Goal: Information Seeking & Learning: Learn about a topic

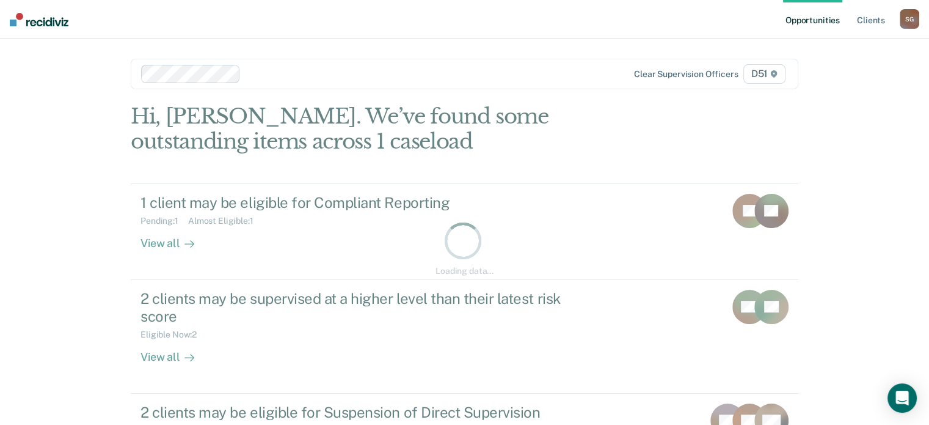
click at [900, 16] on div "S G" at bounding box center [910, 19] width 20 height 20
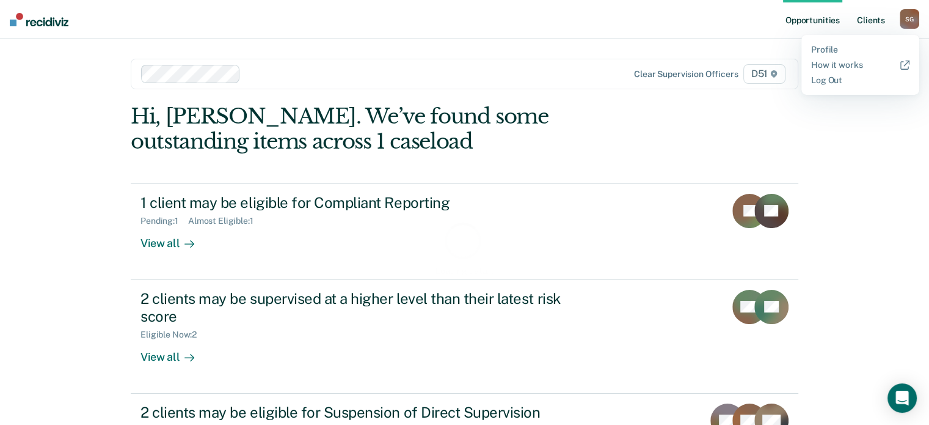
click at [880, 20] on link "Client s" at bounding box center [871, 19] width 33 height 39
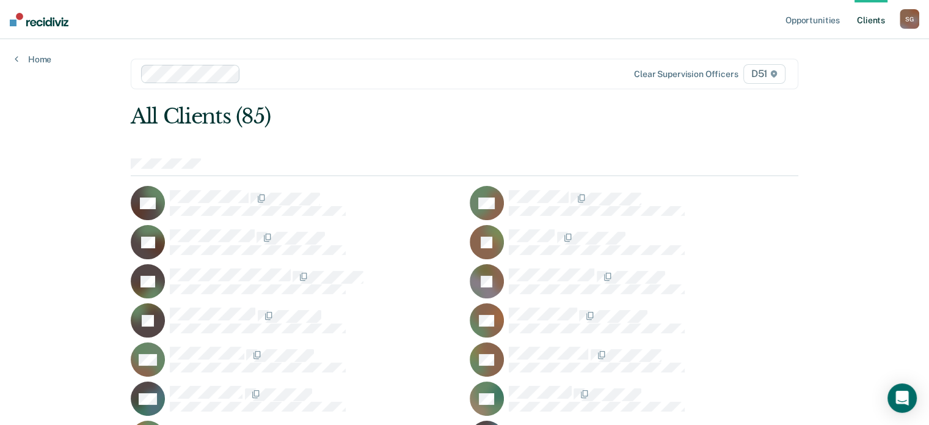
scroll to position [1039, 0]
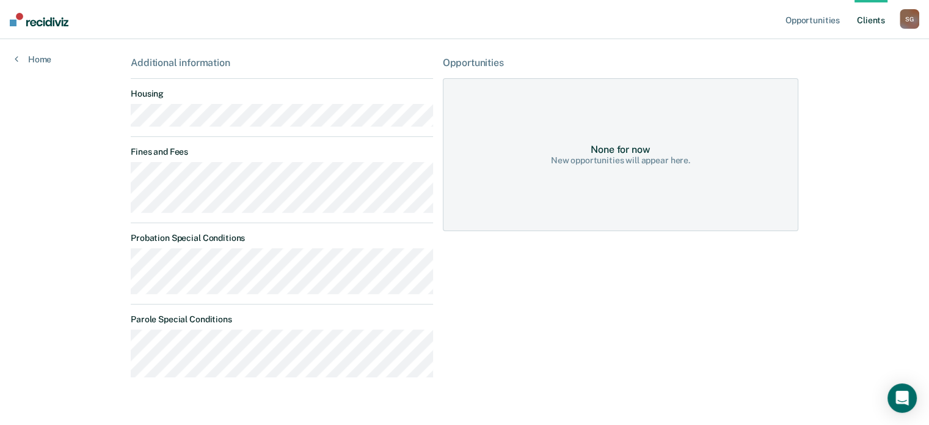
scroll to position [183, 0]
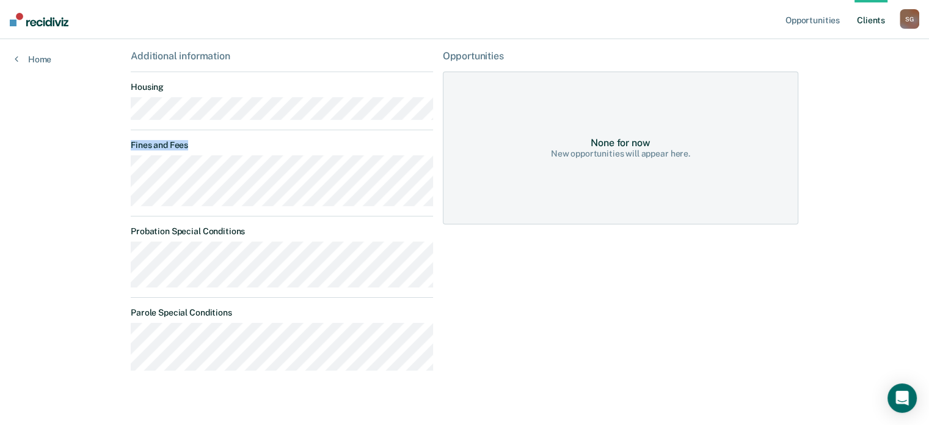
drag, startPoint x: 244, startPoint y: 211, endPoint x: 110, endPoint y: 169, distance: 141.1
click at [110, 169] on div "Opportunities Client s [PERSON_NAME] S G Profile How it works Log Out Home RR C…" at bounding box center [464, 130] width 929 height 627
drag, startPoint x: 217, startPoint y: 207, endPoint x: 92, endPoint y: 164, distance: 131.6
click at [92, 164] on div "Opportunities Client s [PERSON_NAME] S G Profile How it works Log Out Home RR C…" at bounding box center [464, 130] width 929 height 627
drag, startPoint x: 104, startPoint y: 10, endPoint x: 323, endPoint y: 125, distance: 247.1
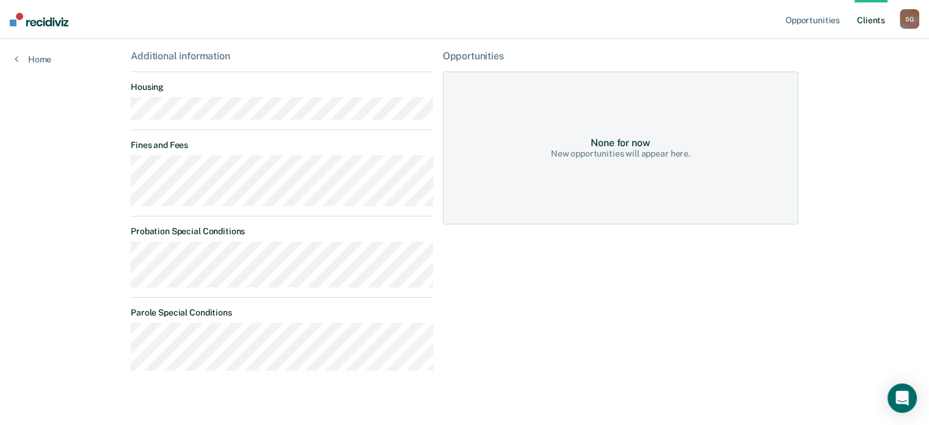
click at [323, 125] on div "Additional information Housing Fines and Fees Probation Special Conditions Paro…" at bounding box center [282, 215] width 302 height 330
click at [23, 65] on div "Opportunities Client s [PERSON_NAME] S G Profile How it works Log Out Home RR C…" at bounding box center [464, 130] width 929 height 627
click at [33, 60] on link "Home" at bounding box center [33, 59] width 37 height 11
